Goal: Information Seeking & Learning: Learn about a topic

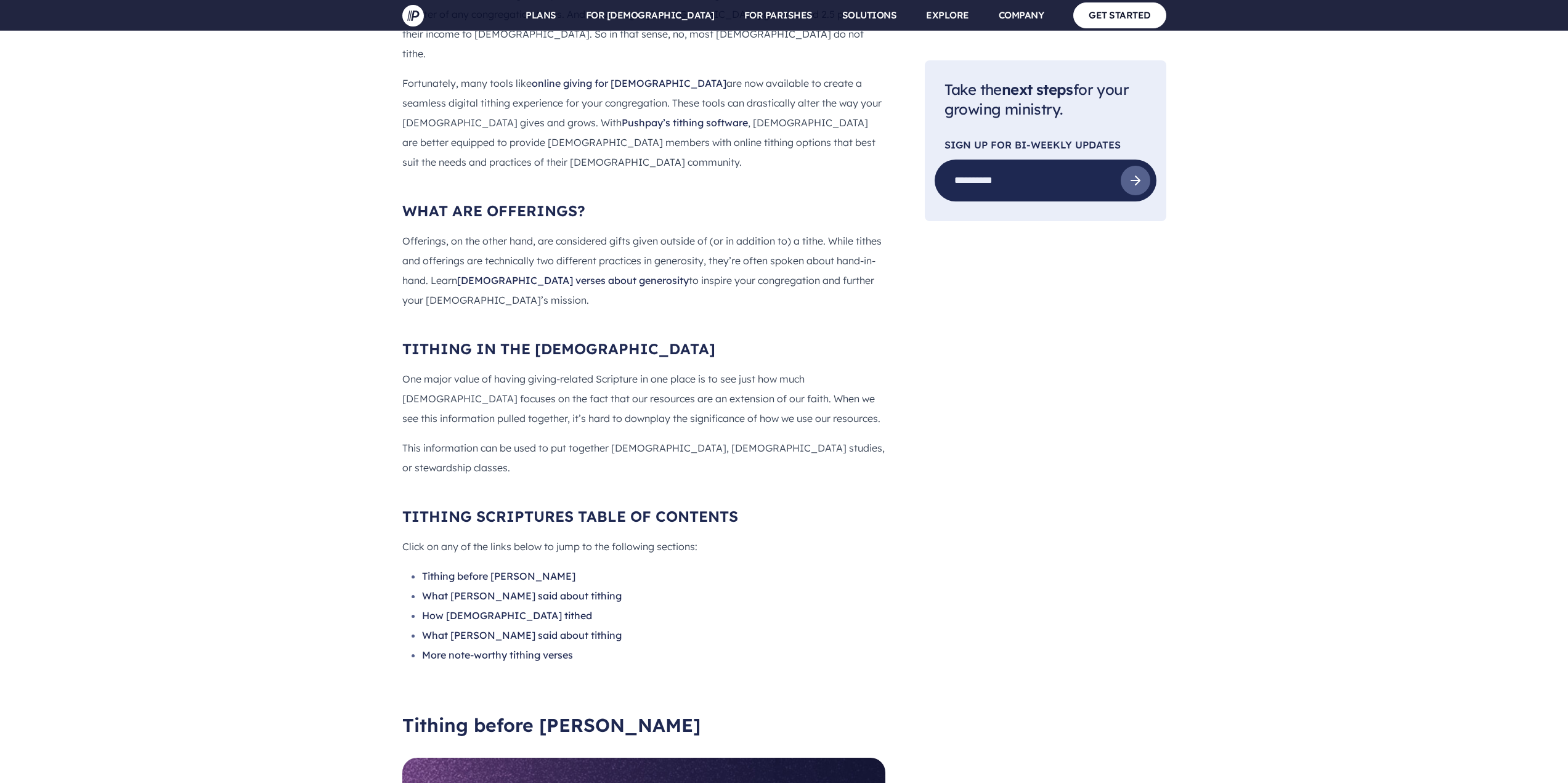
scroll to position [1787, 0]
drag, startPoint x: 482, startPoint y: 443, endPoint x: 521, endPoint y: 457, distance: 41.4
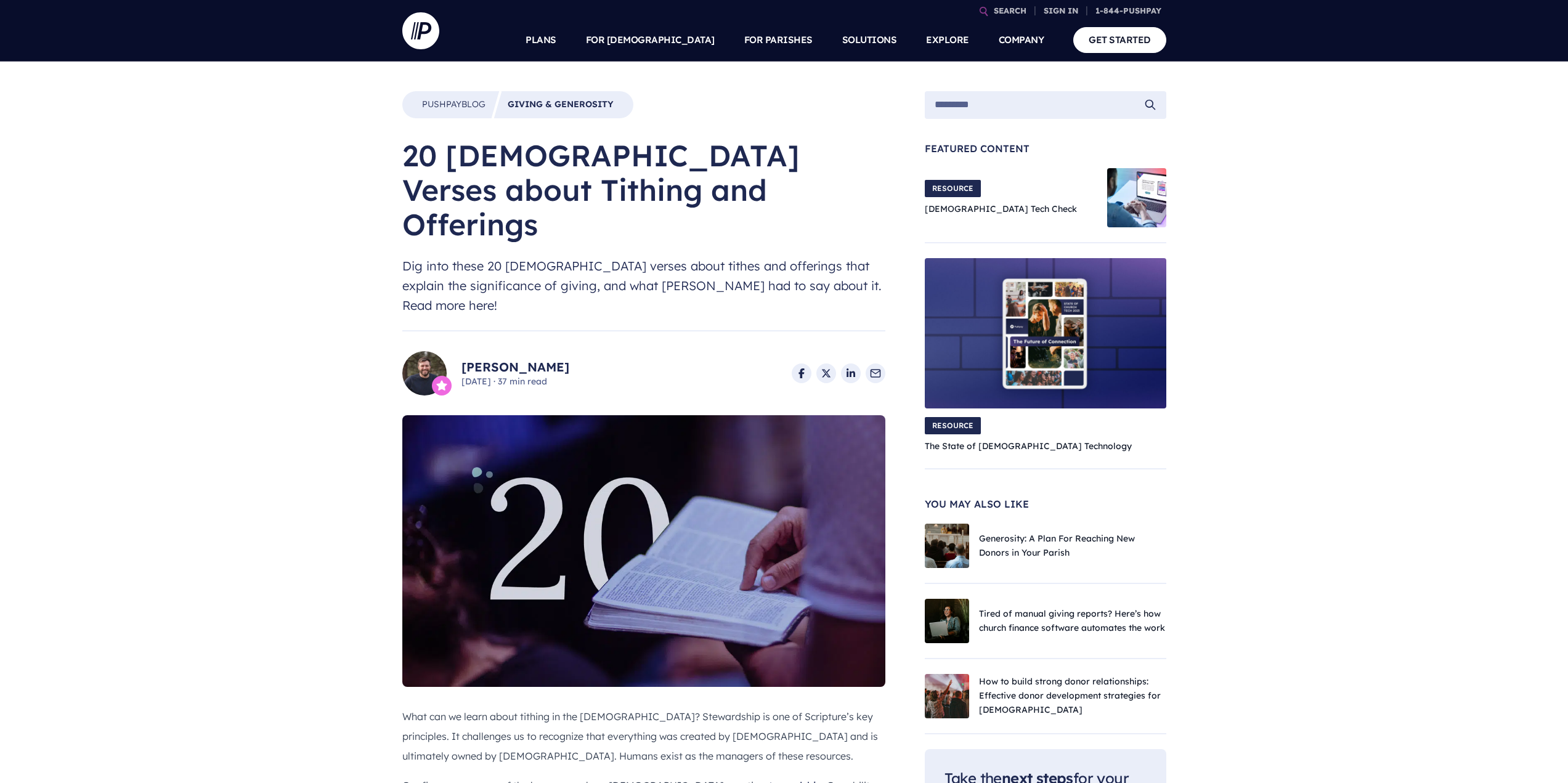
drag, startPoint x: 258, startPoint y: 503, endPoint x: 264, endPoint y: 358, distance: 145.1
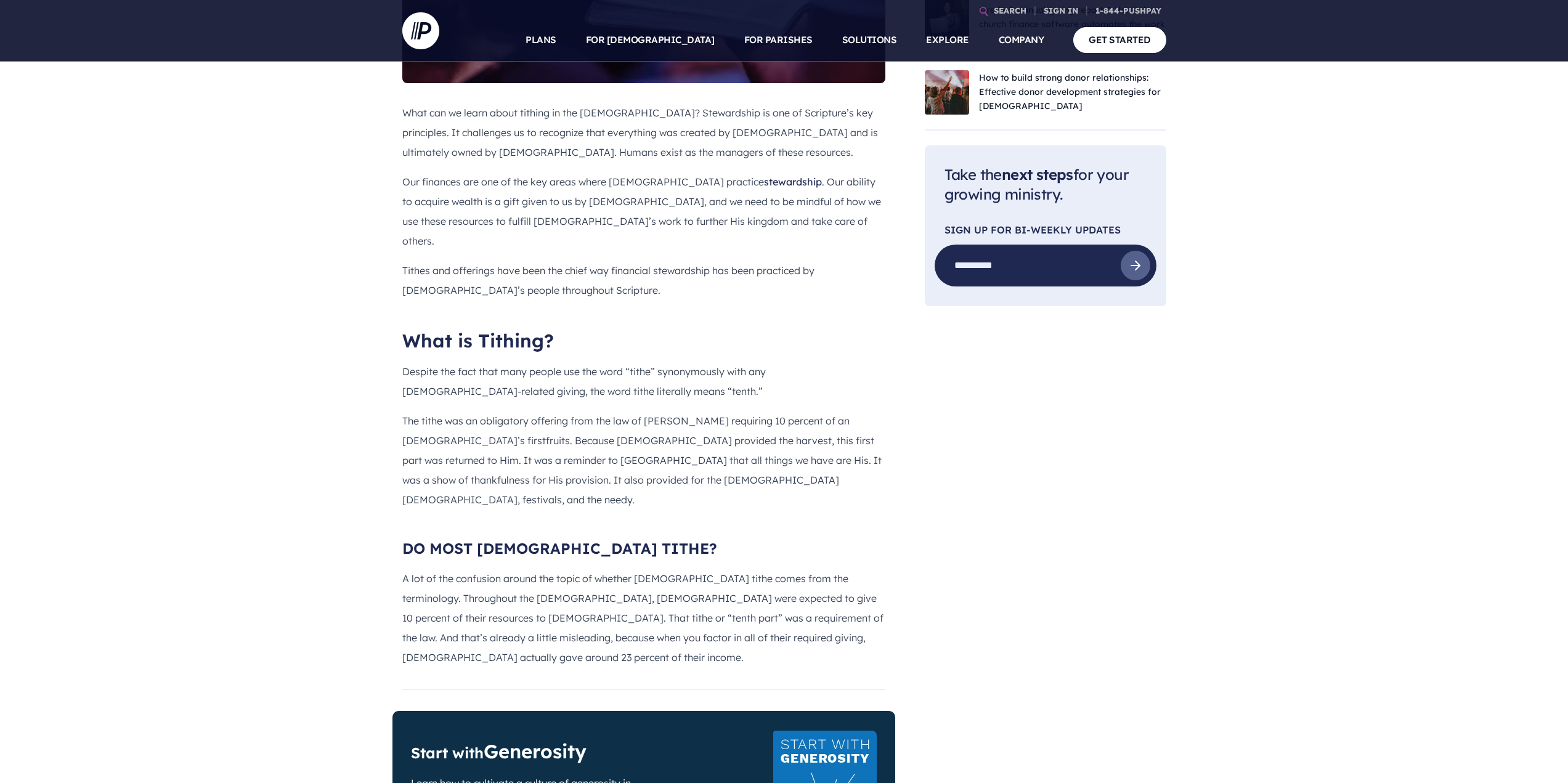
scroll to position [616, 0]
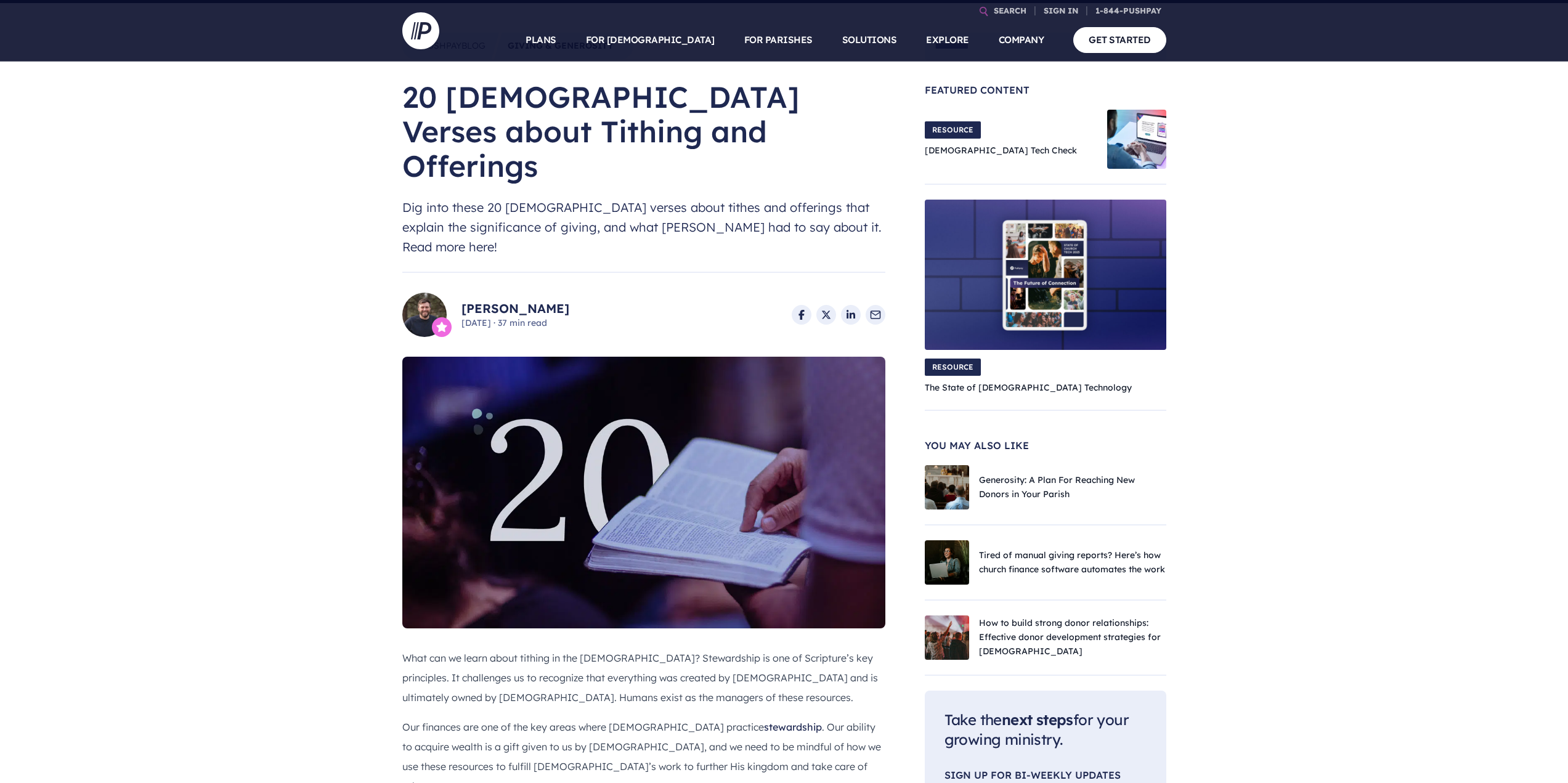
scroll to position [0, 0]
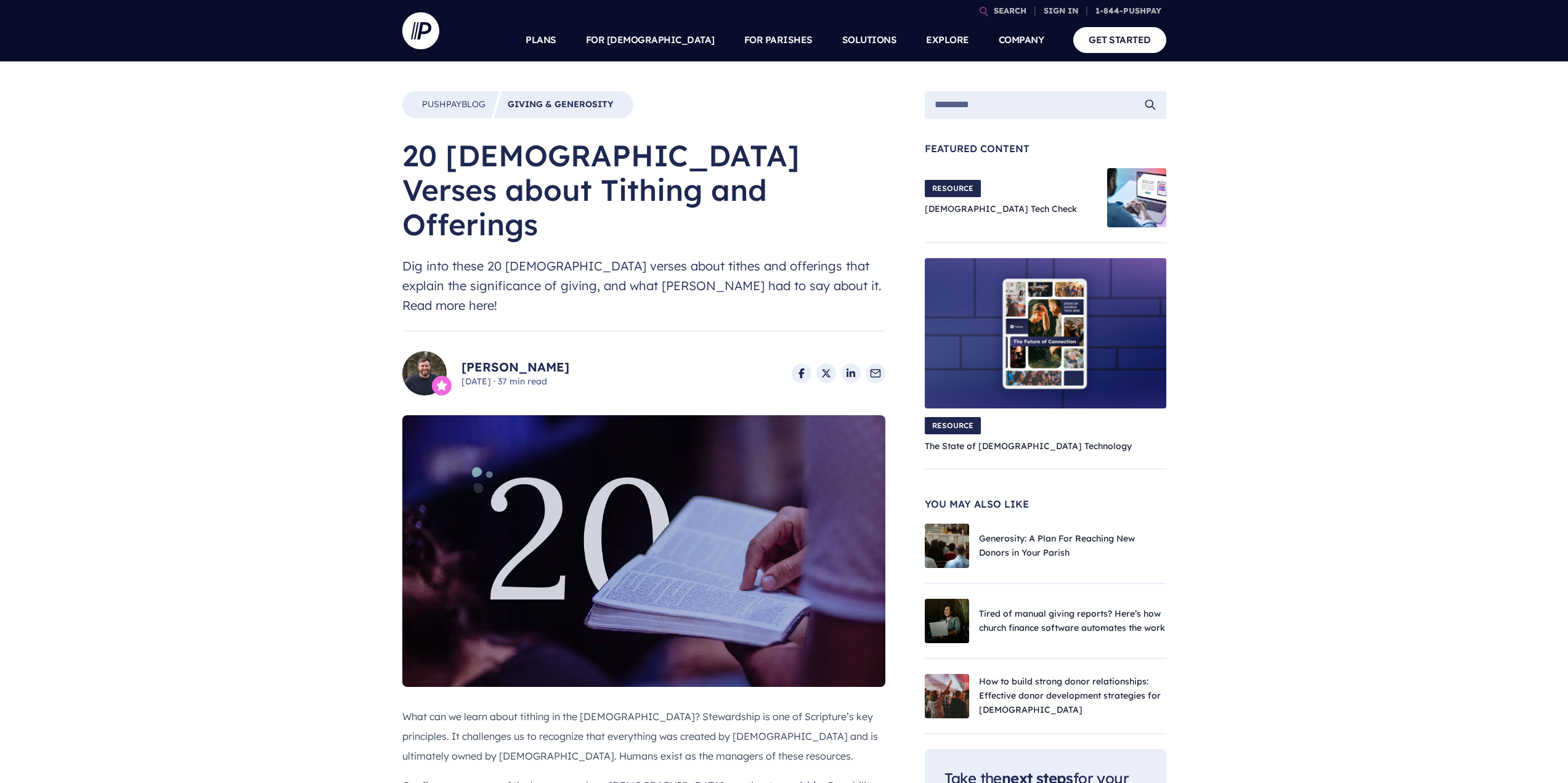
drag, startPoint x: 275, startPoint y: 583, endPoint x: 295, endPoint y: 345, distance: 238.8
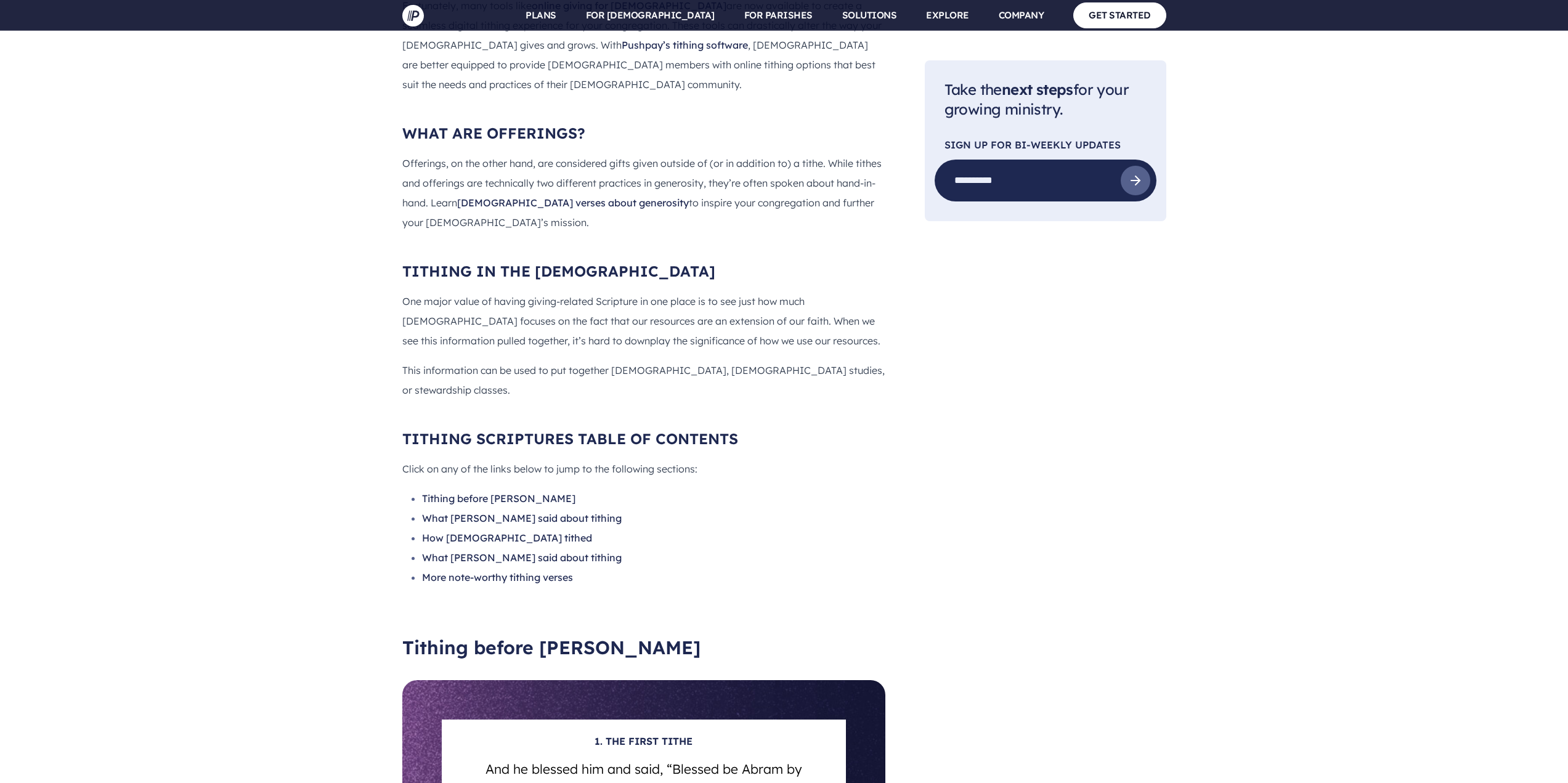
scroll to position [1725, 0]
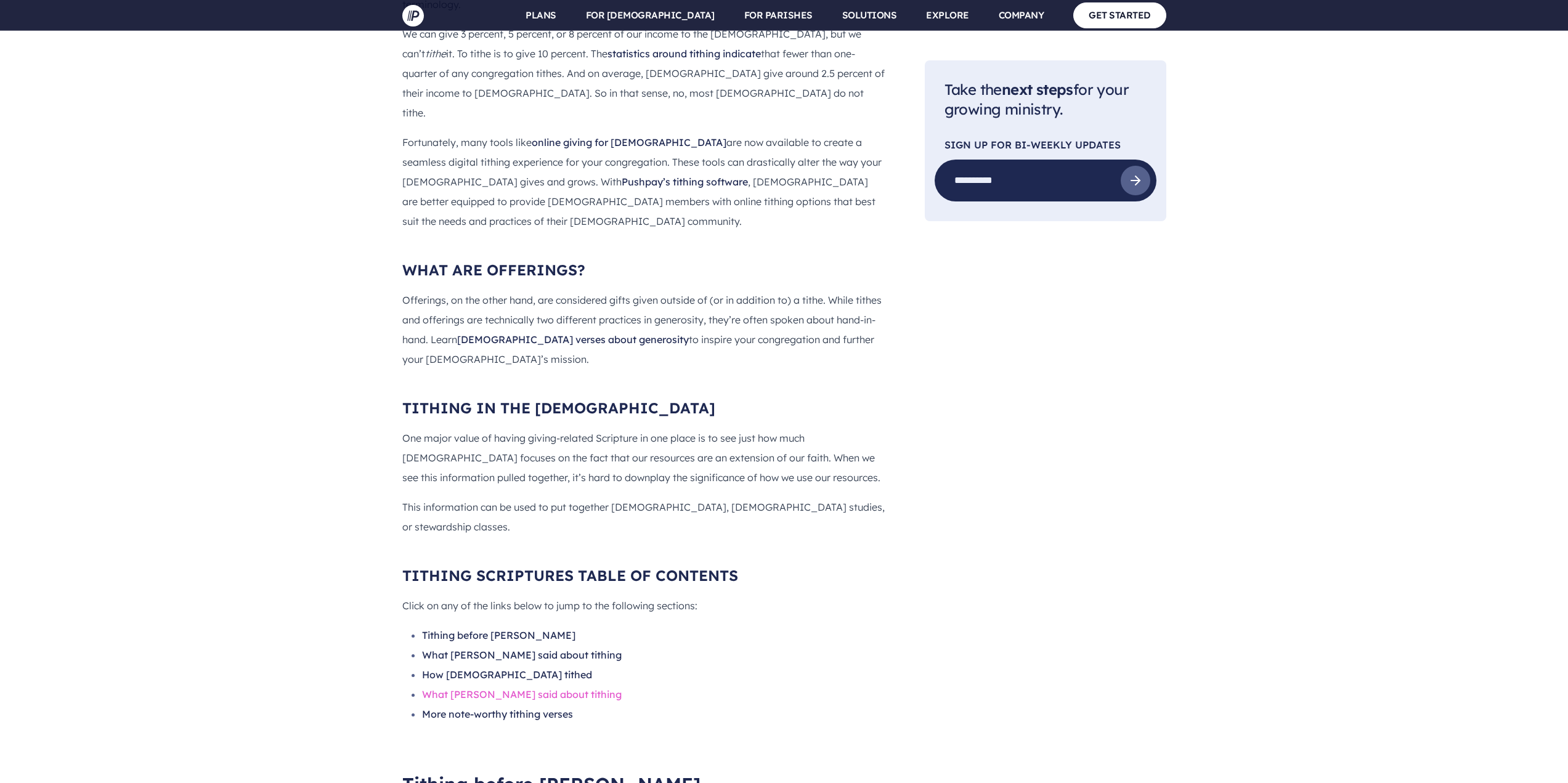
click at [482, 688] on link "What [PERSON_NAME] said about tithing" at bounding box center [522, 694] width 200 height 12
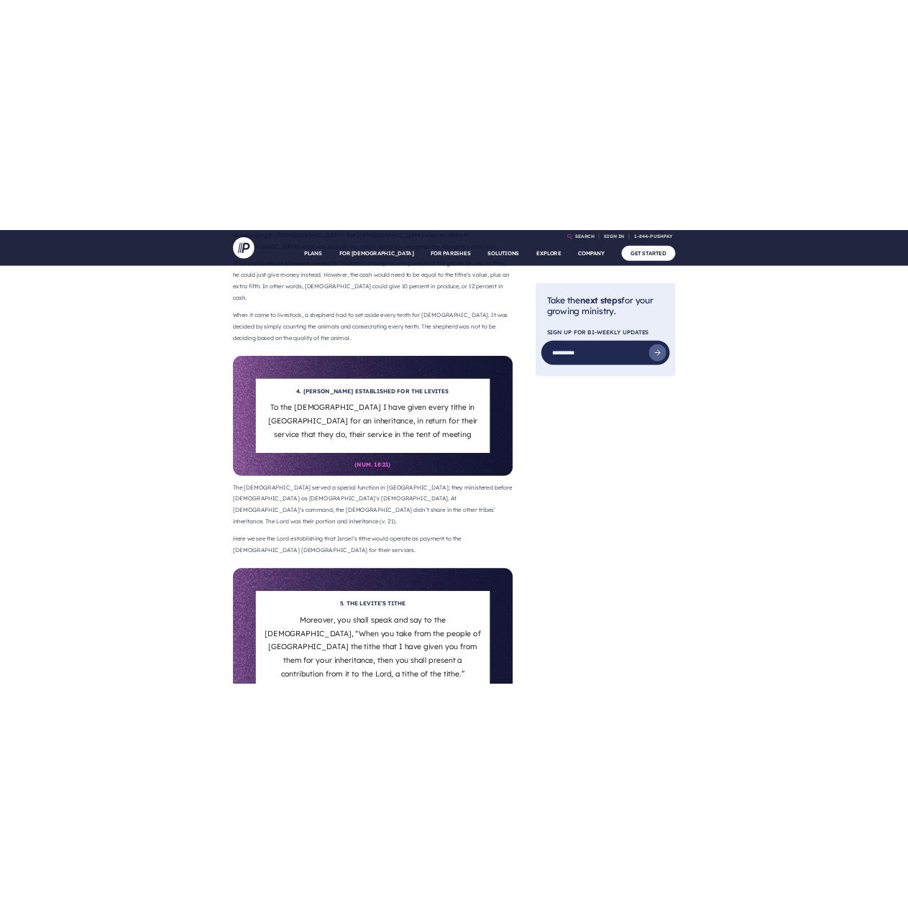
scroll to position [0, 0]
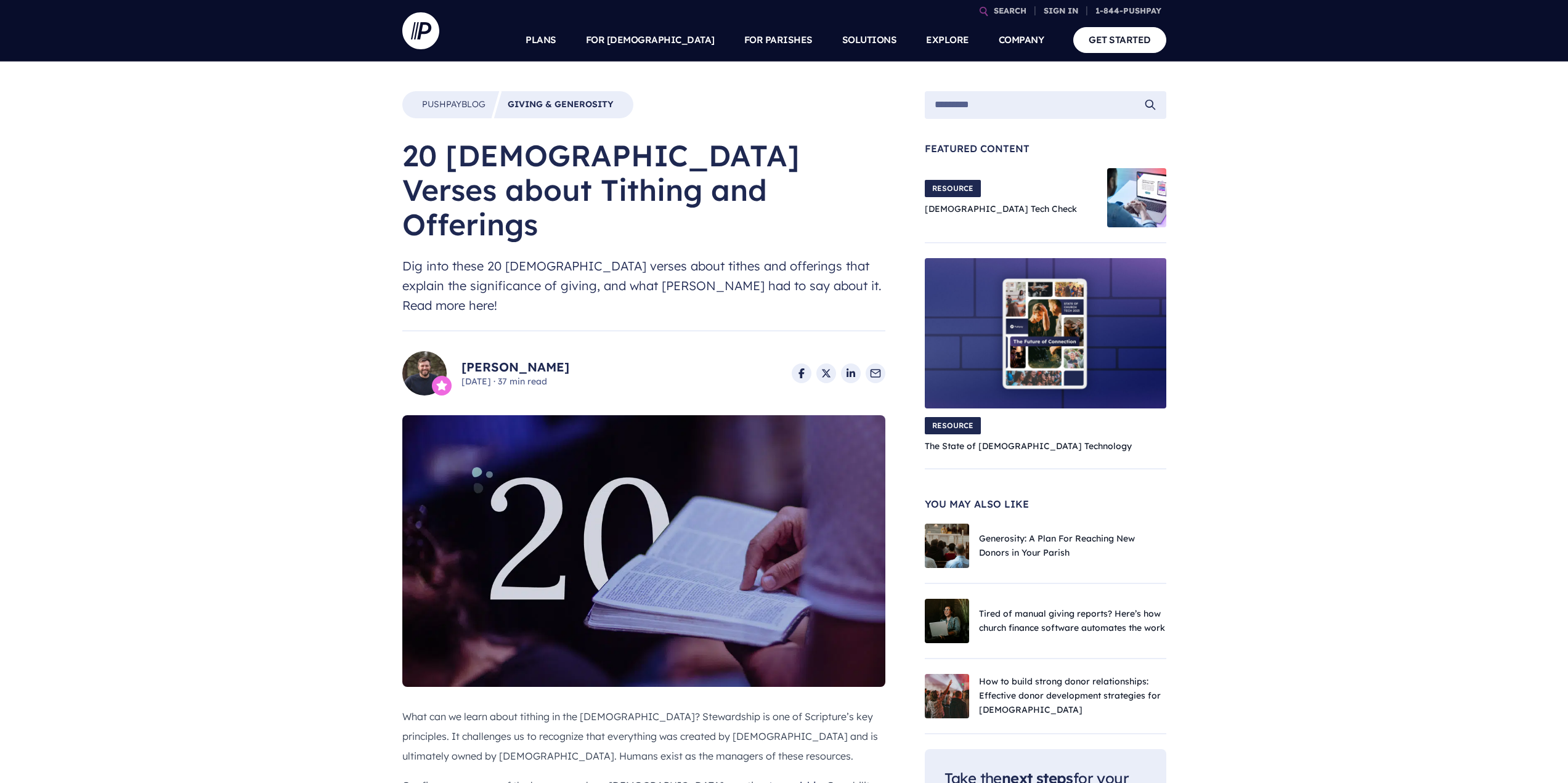
drag, startPoint x: 530, startPoint y: 503, endPoint x: 482, endPoint y: 114, distance: 392.0
